Goal: Information Seeking & Learning: Learn about a topic

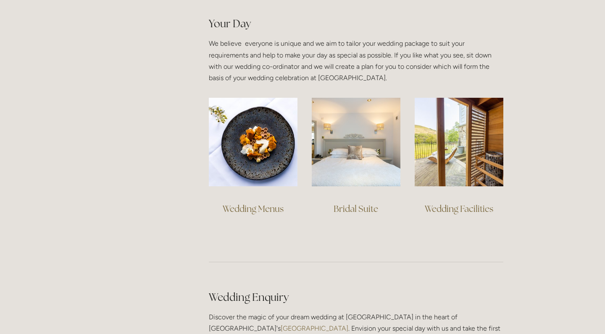
scroll to position [581, 0]
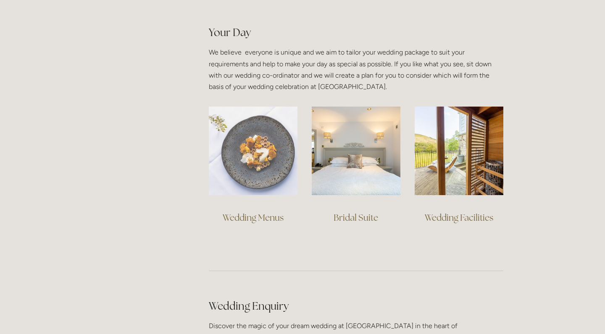
click at [252, 173] on img at bounding box center [253, 151] width 89 height 89
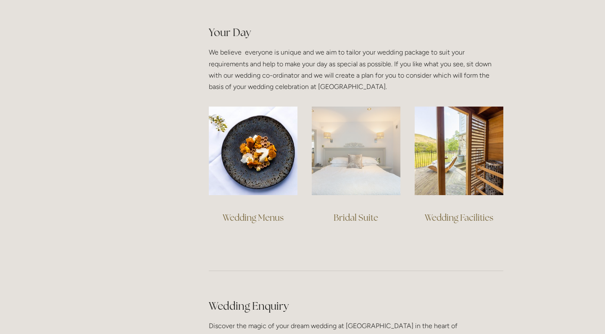
click at [379, 182] on img at bounding box center [356, 151] width 89 height 89
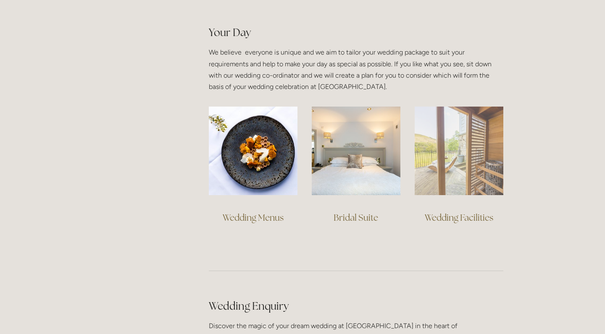
click at [462, 175] on img at bounding box center [459, 151] width 89 height 89
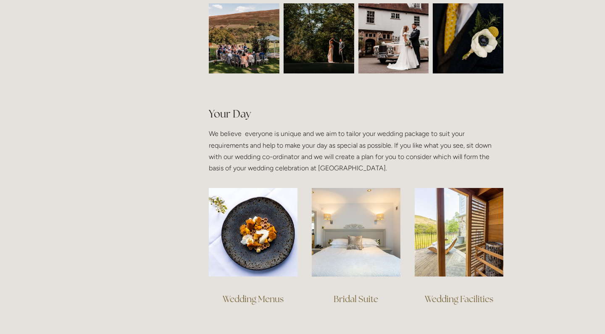
scroll to position [495, 0]
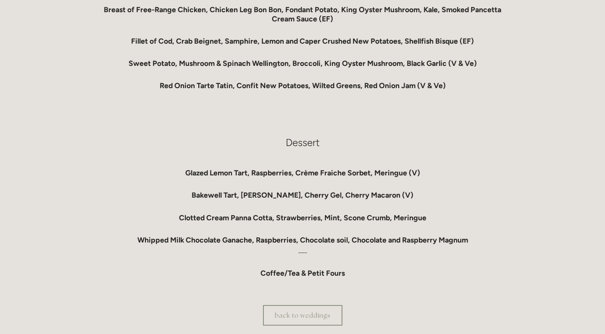
scroll to position [683, 0]
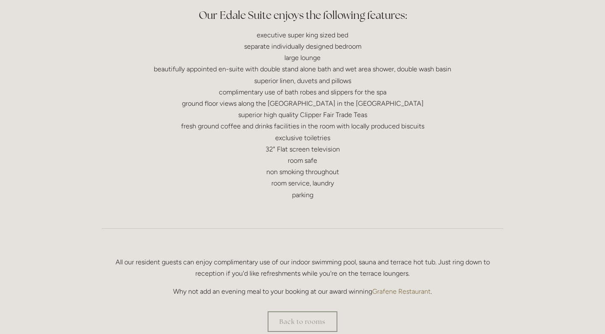
scroll to position [398, 0]
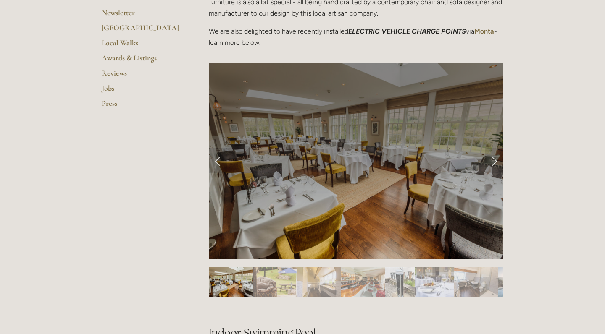
scroll to position [300, 0]
click at [490, 155] on link "Next Slide" at bounding box center [494, 160] width 18 height 25
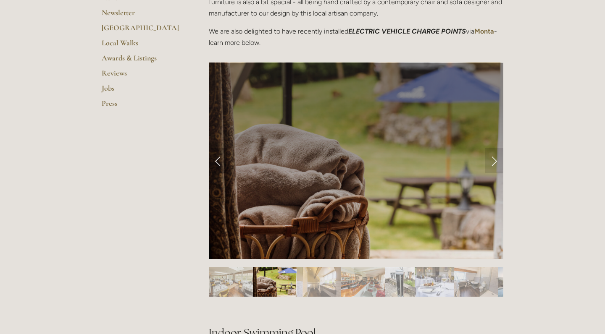
click at [210, 166] on link "Previous Slide" at bounding box center [218, 160] width 18 height 25
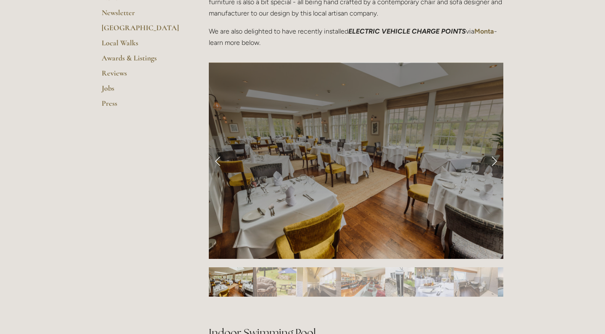
click at [492, 156] on link "Next Slide" at bounding box center [494, 160] width 18 height 25
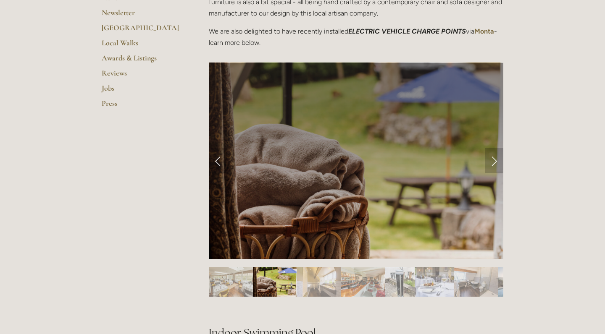
click at [492, 156] on link "Next Slide" at bounding box center [494, 160] width 18 height 25
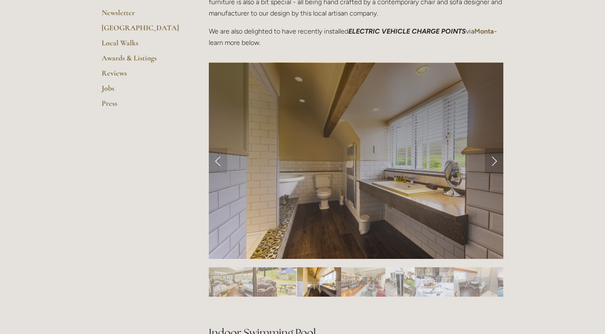
click at [492, 156] on link "Next Slide" at bounding box center [494, 160] width 18 height 25
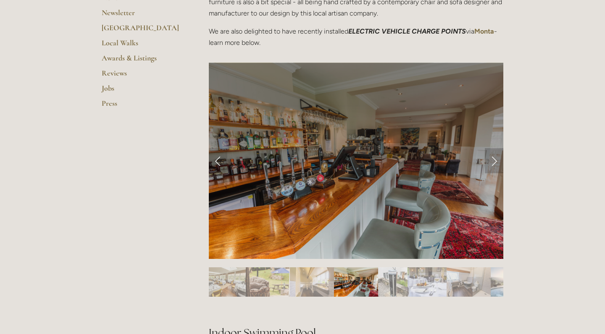
click at [492, 156] on link "Next Slide" at bounding box center [494, 160] width 18 height 25
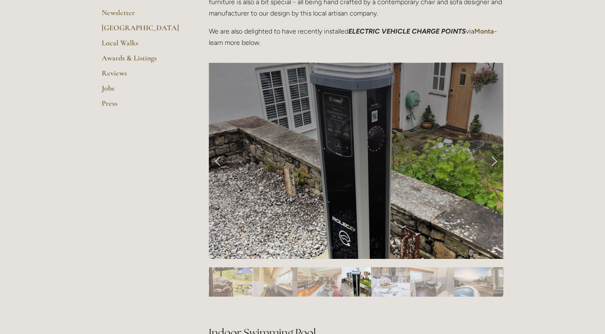
click at [492, 156] on link "Next Slide" at bounding box center [494, 160] width 18 height 25
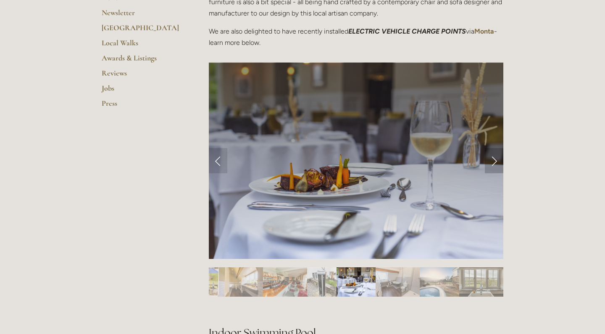
click at [492, 156] on link "Next Slide" at bounding box center [494, 160] width 18 height 25
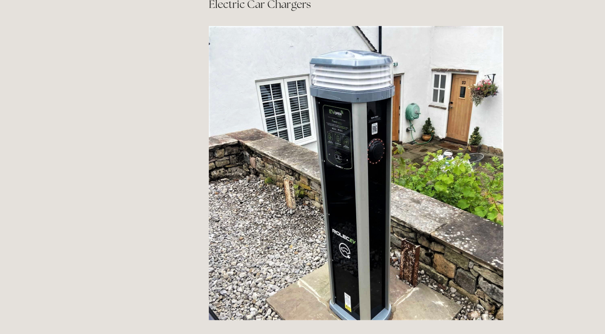
scroll to position [916, 0]
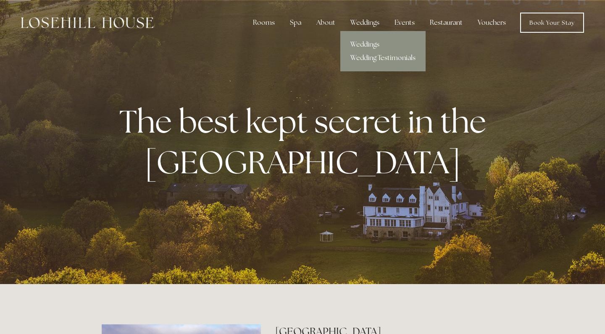
click at [369, 59] on link "Wedding Testimonials" at bounding box center [382, 57] width 85 height 13
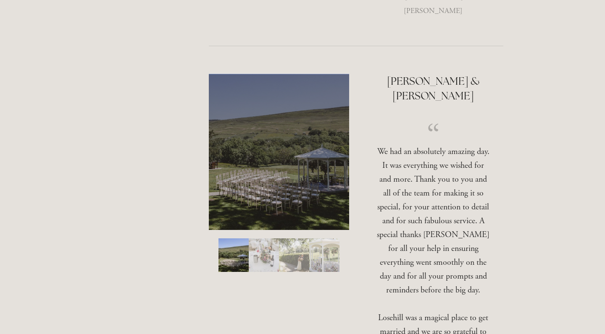
scroll to position [1977, 0]
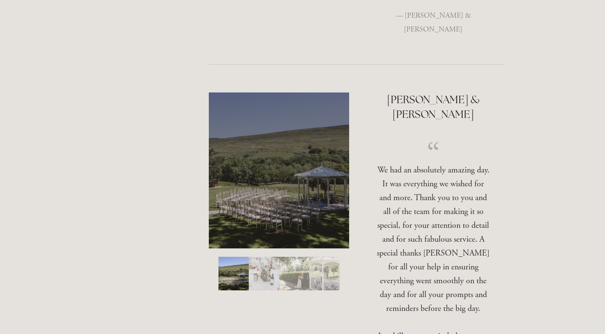
click at [270, 257] on img "Slide 2" at bounding box center [264, 274] width 30 height 34
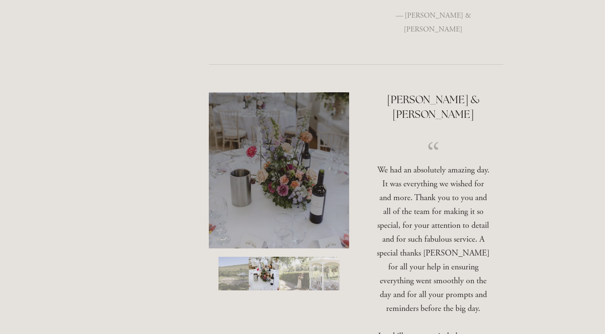
click at [291, 257] on img "Slide 3" at bounding box center [294, 274] width 30 height 34
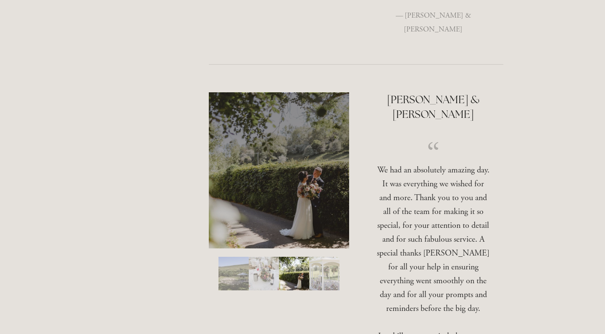
click at [323, 257] on img "Slide 4" at bounding box center [324, 274] width 30 height 34
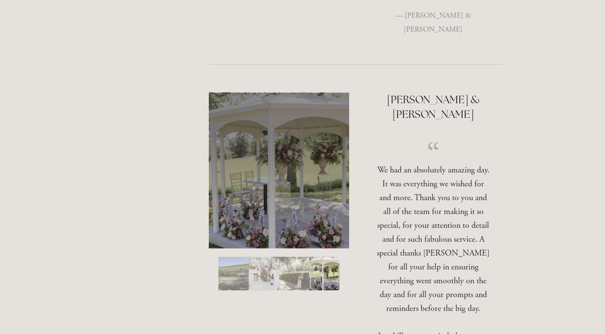
click at [302, 257] on img "Slide 3" at bounding box center [294, 274] width 30 height 34
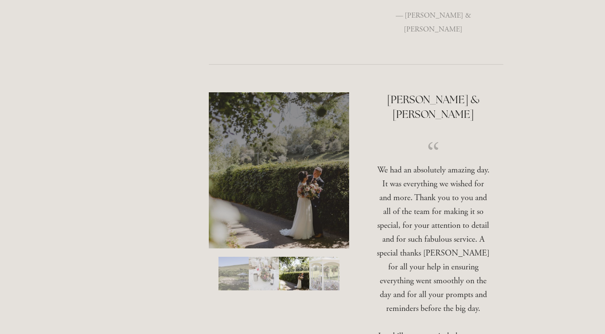
click at [273, 257] on img "Slide 2" at bounding box center [264, 274] width 30 height 34
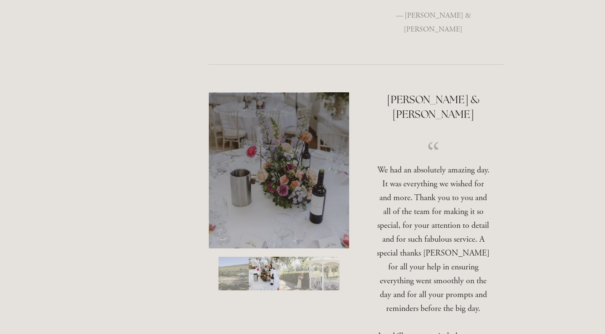
click at [242, 257] on img "Slide 1" at bounding box center [233, 274] width 30 height 34
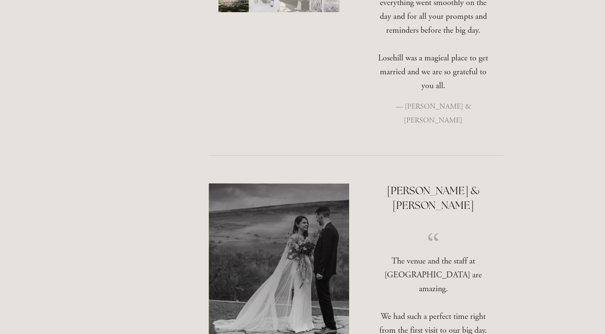
scroll to position [2254, 0]
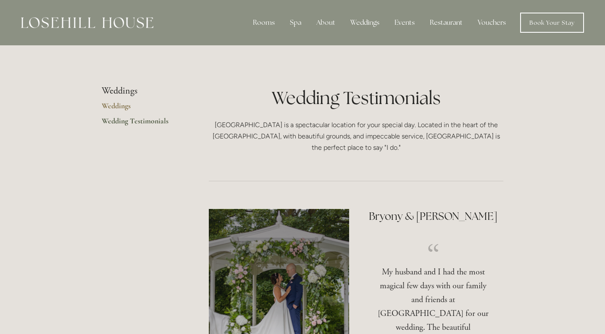
scroll to position [0, 0]
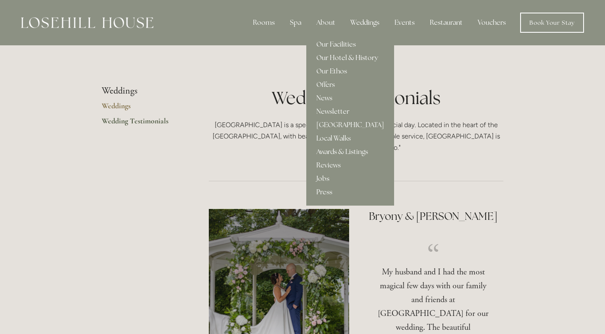
click at [346, 64] on link "Our Hotel & History" at bounding box center [350, 57] width 88 height 13
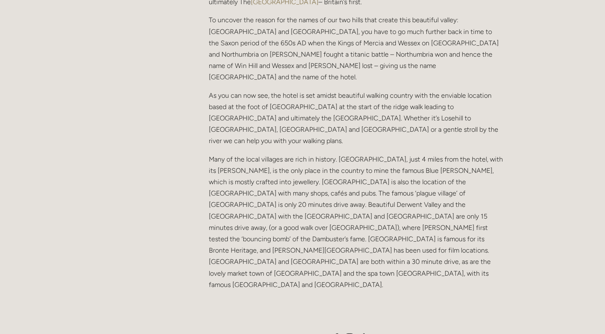
scroll to position [570, 0]
